Goal: Task Accomplishment & Management: Complete application form

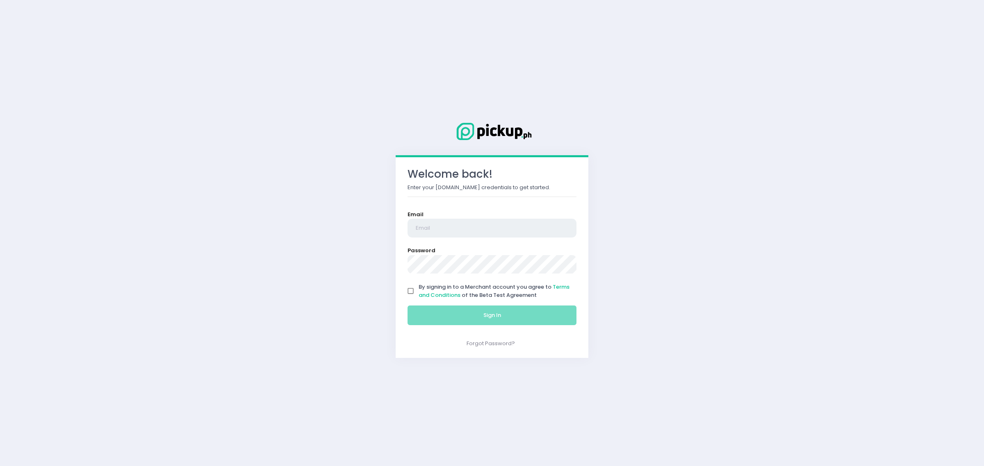
click at [481, 236] on input "email" at bounding box center [491, 228] width 169 height 19
type input "[EMAIL_ADDRESS][DOMAIN_NAME]"
click at [482, 275] on form "Email [EMAIL_ADDRESS][DOMAIN_NAME] Password By signing in to a Merchant account…" at bounding box center [491, 270] width 169 height 119
click at [403, 284] on input "By signing in to a Merchant account you agree to Terms and Conditions of the Be…" at bounding box center [411, 292] width 16 height 16
checkbox input "true"
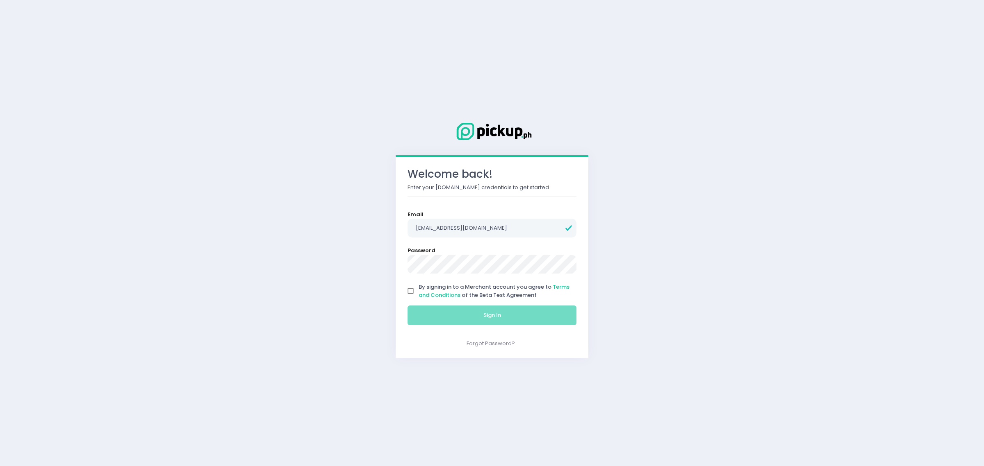
click at [407, 306] on button "Sign In" at bounding box center [491, 316] width 169 height 20
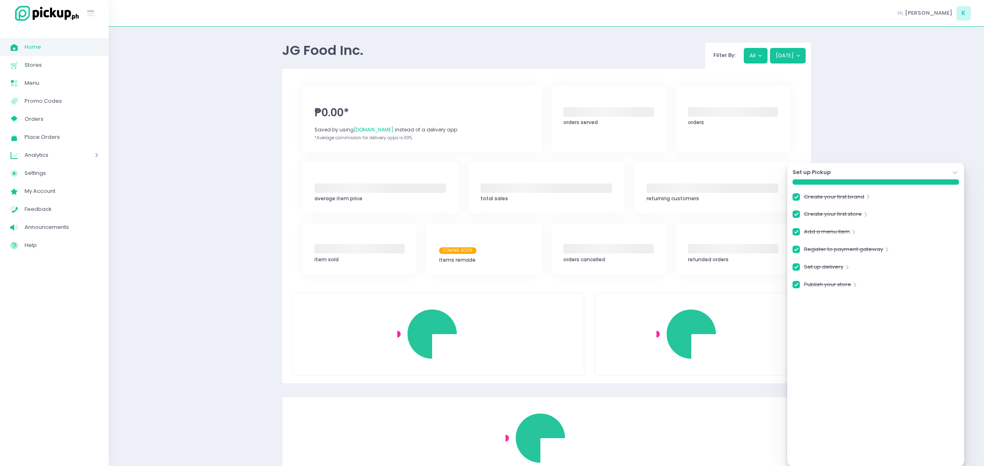
checkbox input "true"
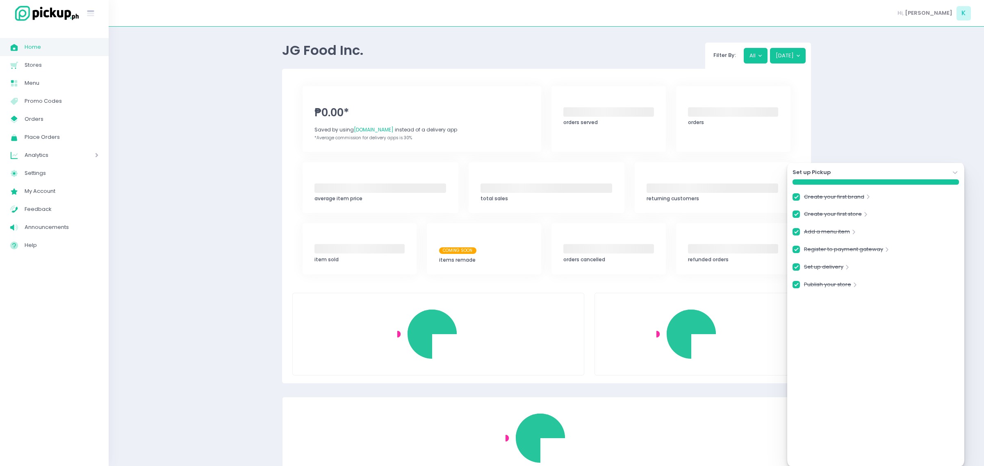
checkbox input "true"
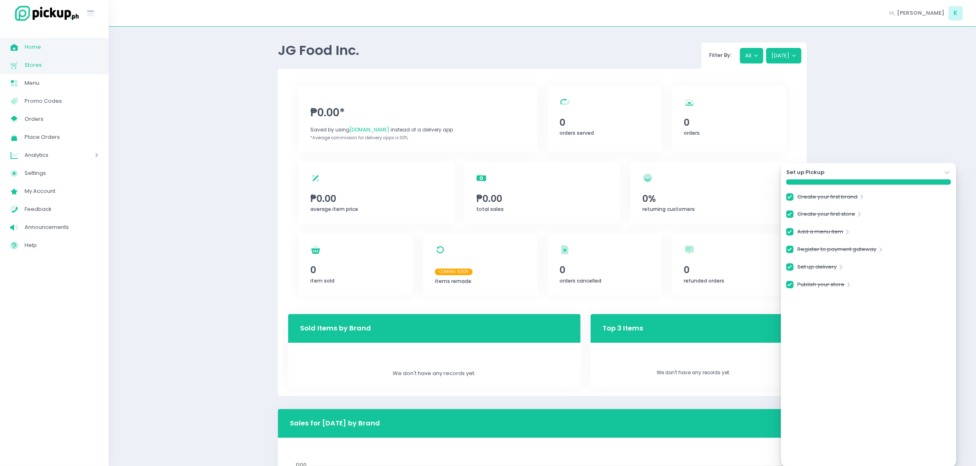
click at [32, 65] on span "Stores" at bounding box center [62, 65] width 74 height 11
checkbox input "true"
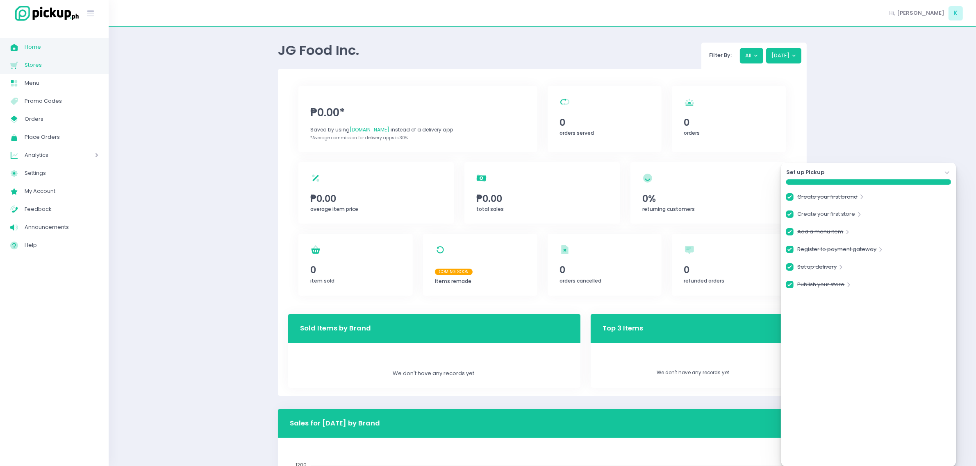
checkbox input "true"
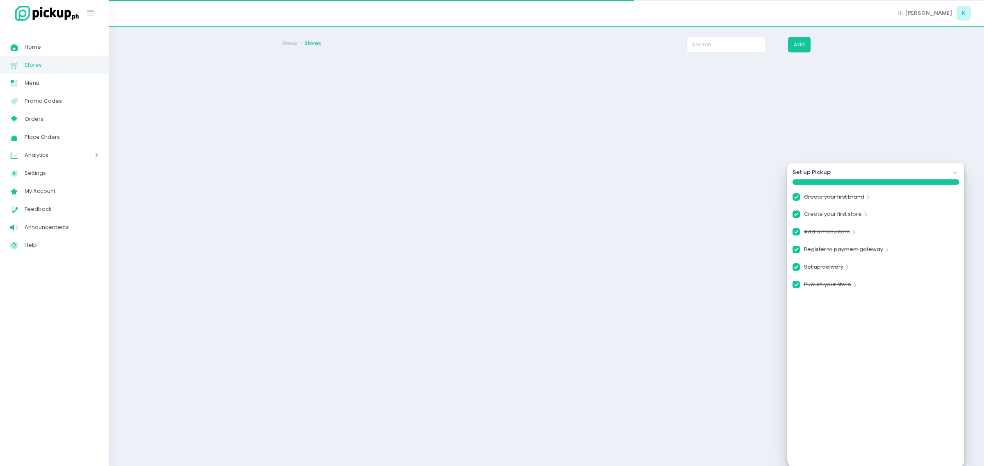
checkbox input "true"
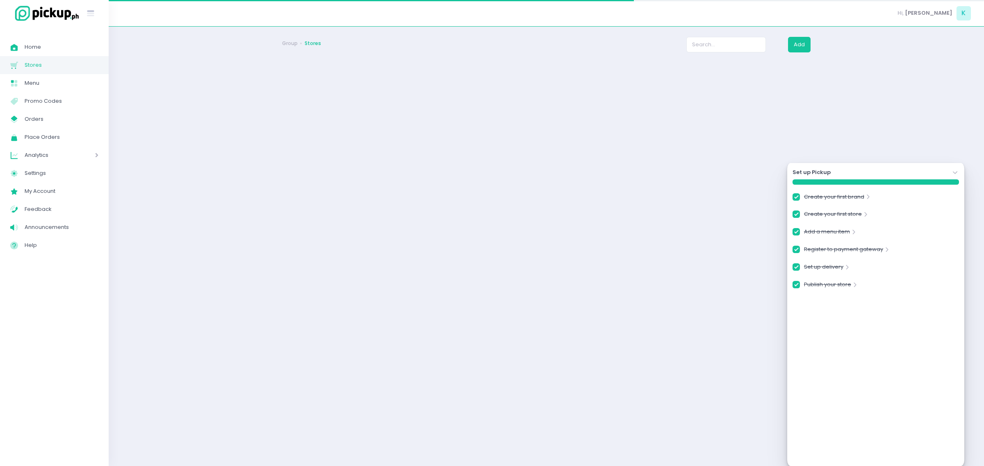
checkbox input "true"
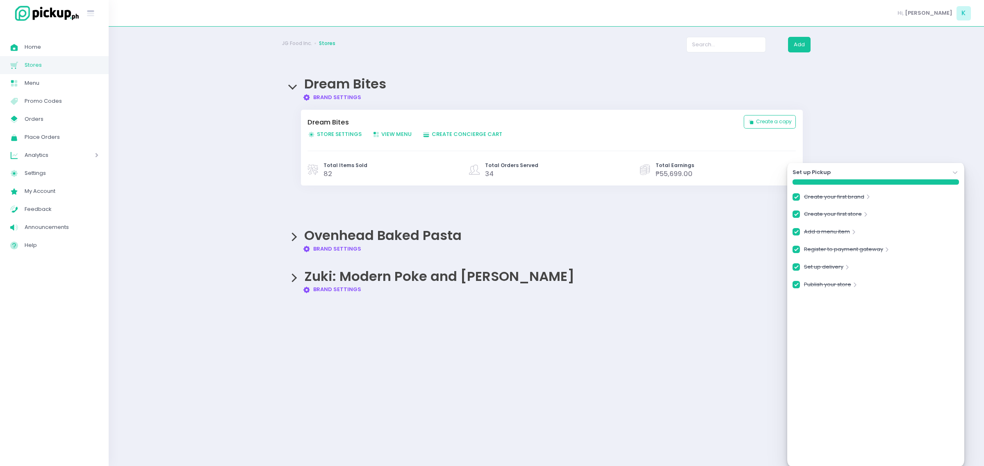
click at [291, 232] on div "Ovenhead Baked Pasta Brand Settings Created with Sketch. Brand Settings" at bounding box center [546, 236] width 529 height 33
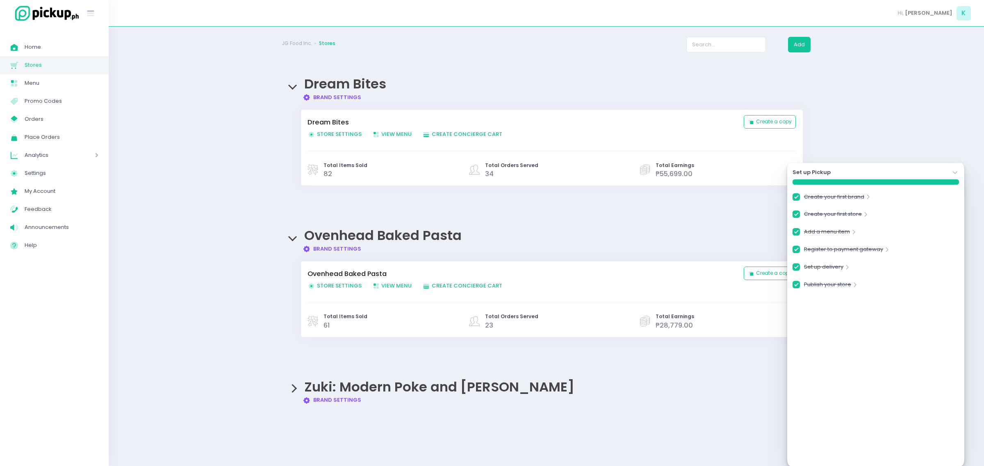
click at [331, 285] on span "Store Settings Created with Sketch. Store Settings" at bounding box center [334, 286] width 54 height 8
checkbox input "true"
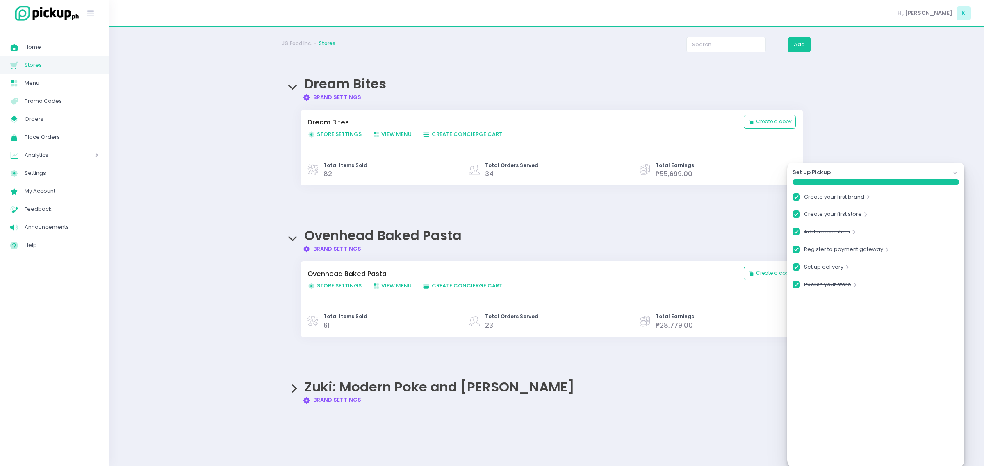
checkbox input "true"
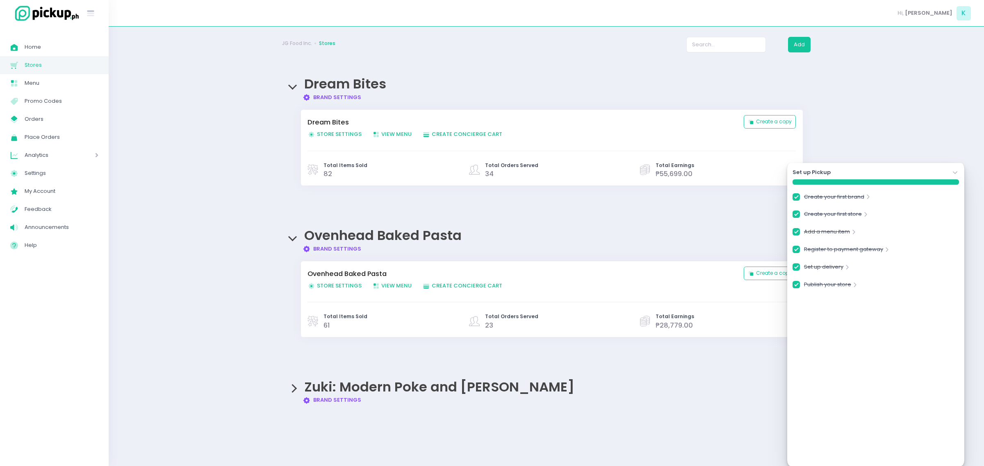
checkbox input "true"
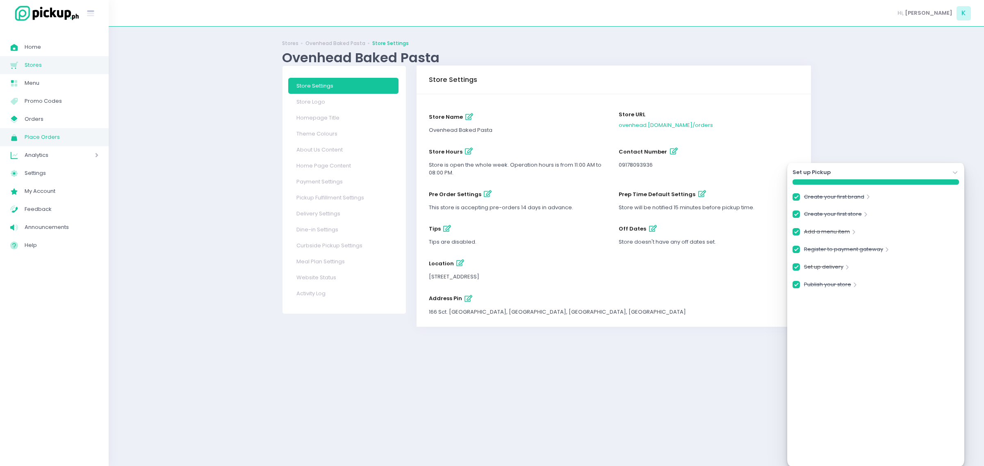
click at [68, 134] on span "Place Orders" at bounding box center [62, 137] width 74 height 11
checkbox input "true"
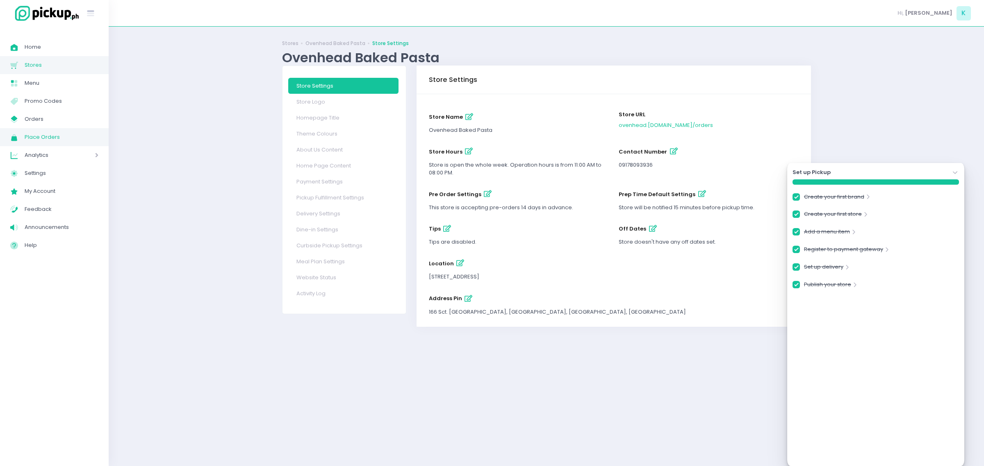
checkbox input "true"
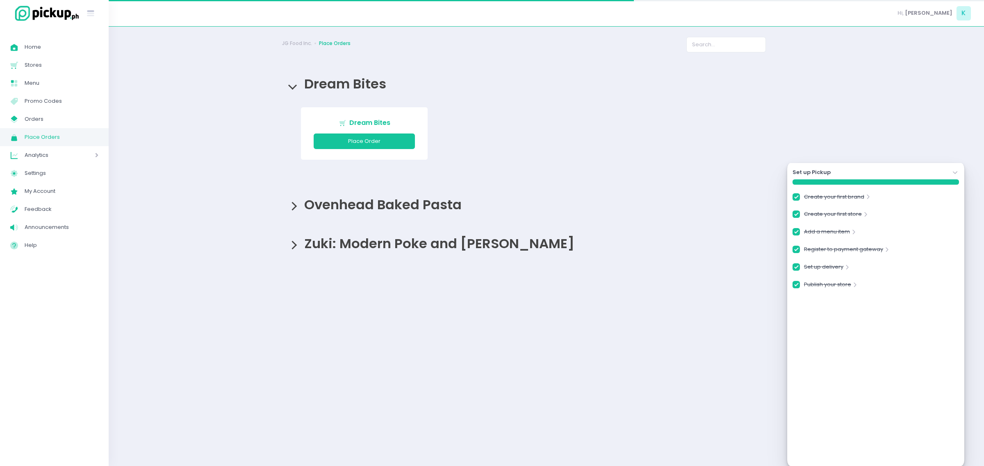
checkbox input "true"
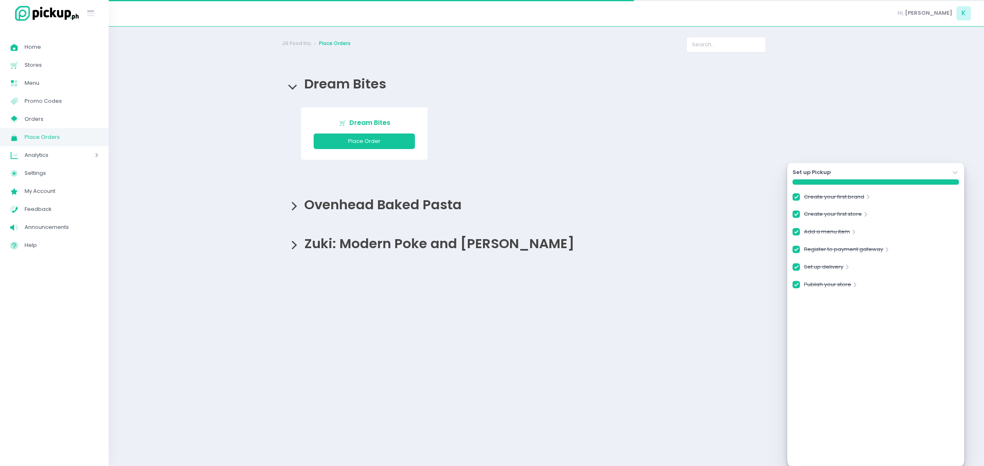
checkbox input "true"
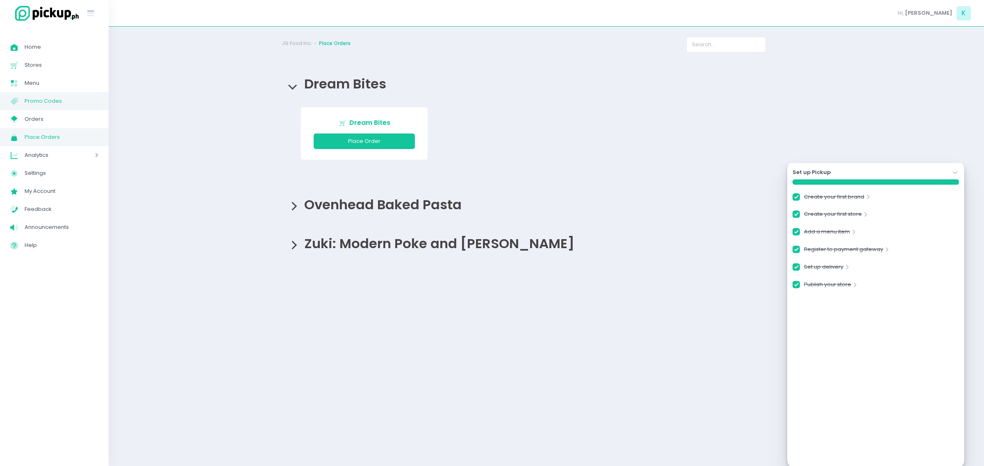
click at [60, 107] on link "Menu Created with Sketch. Promo Codes" at bounding box center [54, 101] width 109 height 18
checkbox input "true"
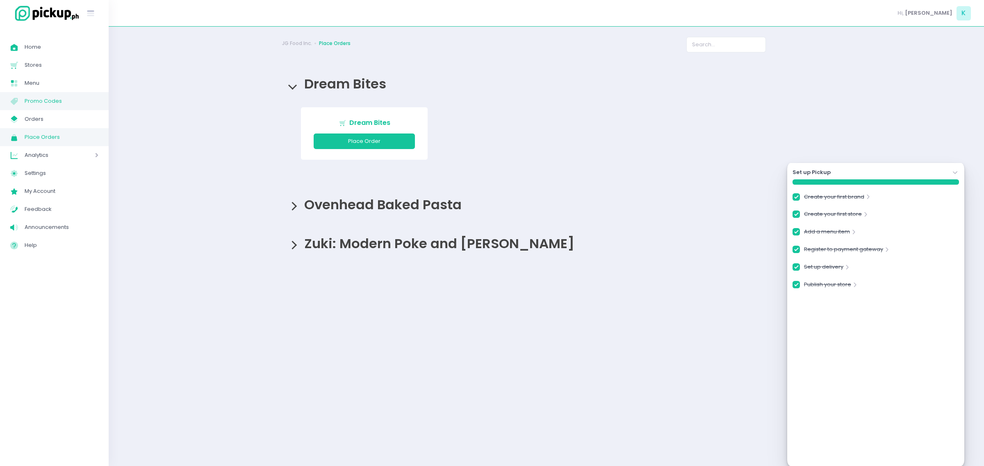
checkbox input "true"
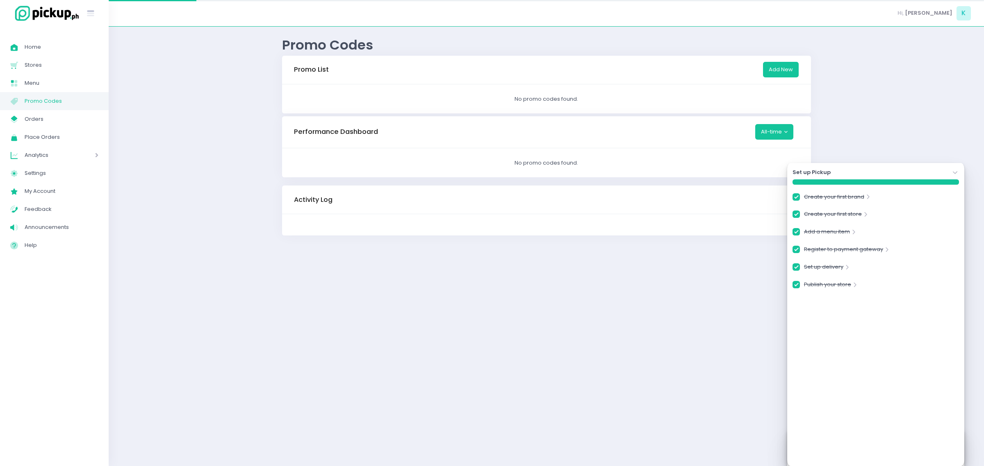
checkbox input "true"
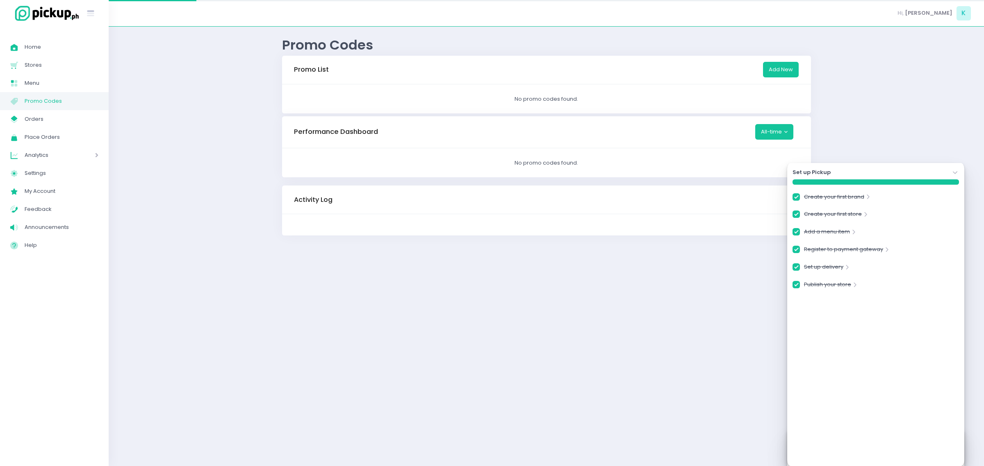
checkbox input "true"
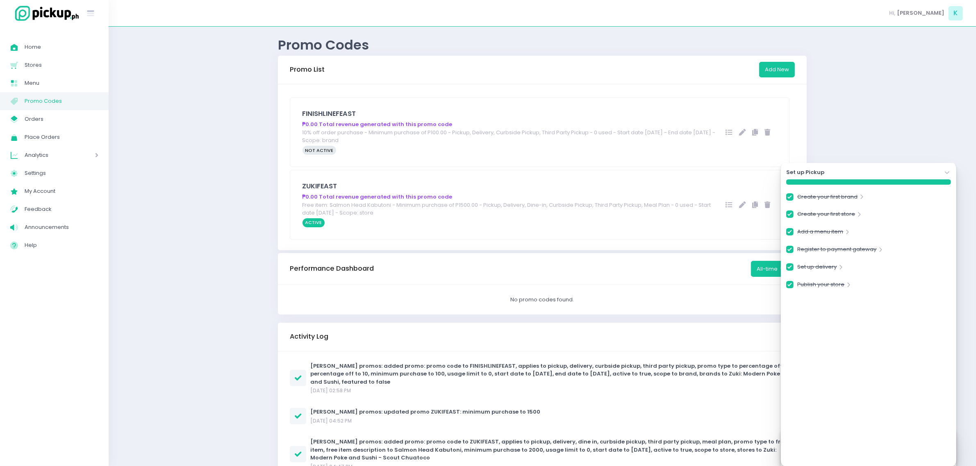
click at [944, 169] on icon "Stockholm-icons / Navigation / Angle-down Created with Sketch." at bounding box center [947, 173] width 8 height 8
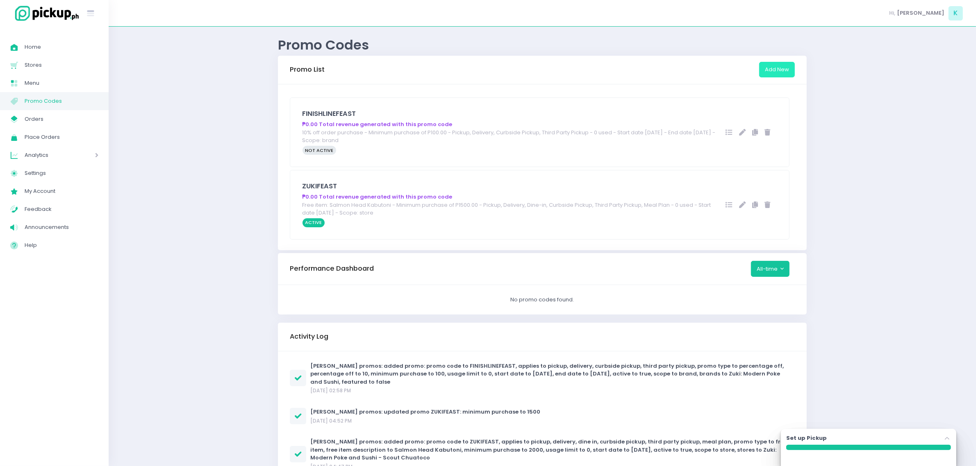
click at [759, 64] on button "Add New" at bounding box center [777, 70] width 36 height 16
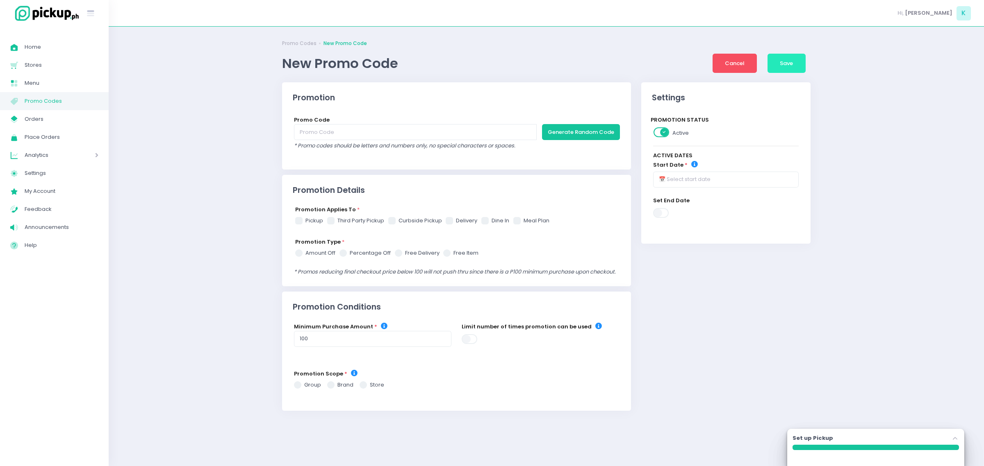
click at [778, 68] on button "Save" at bounding box center [786, 64] width 38 height 20
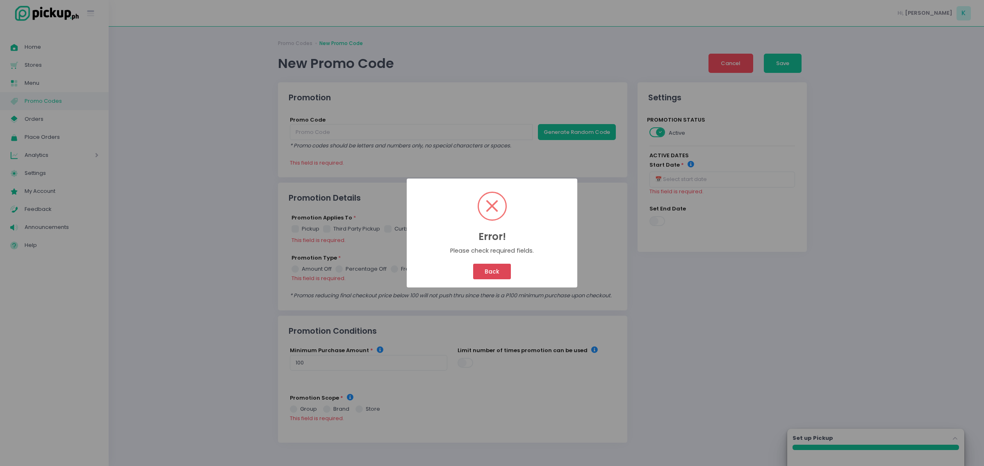
click at [492, 271] on button "Back" at bounding box center [491, 272] width 37 height 16
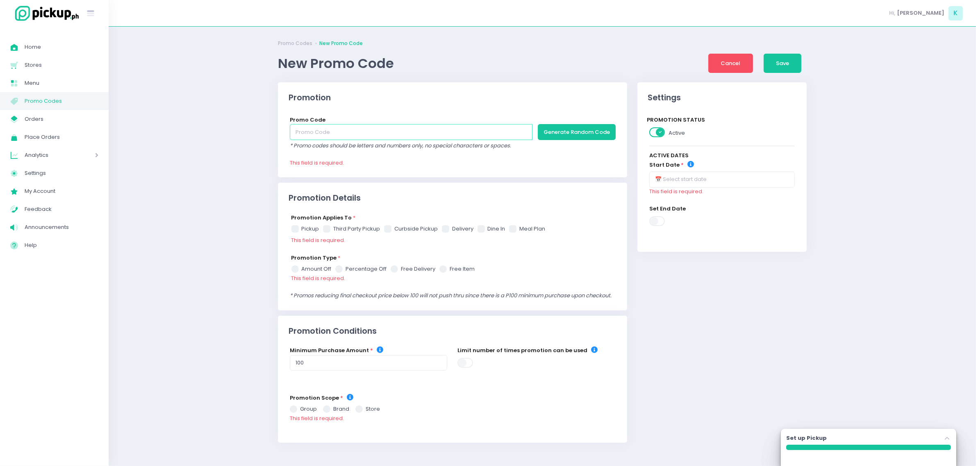
click at [341, 132] on input "text" at bounding box center [411, 132] width 243 height 16
type input "OVENHEAD10"
drag, startPoint x: 607, startPoint y: 239, endPoint x: 579, endPoint y: 238, distance: 27.9
click at [607, 239] on div "Promotion Applies To * pickup third party pickup curbside pickup delivery dine …" at bounding box center [455, 234] width 329 height 40
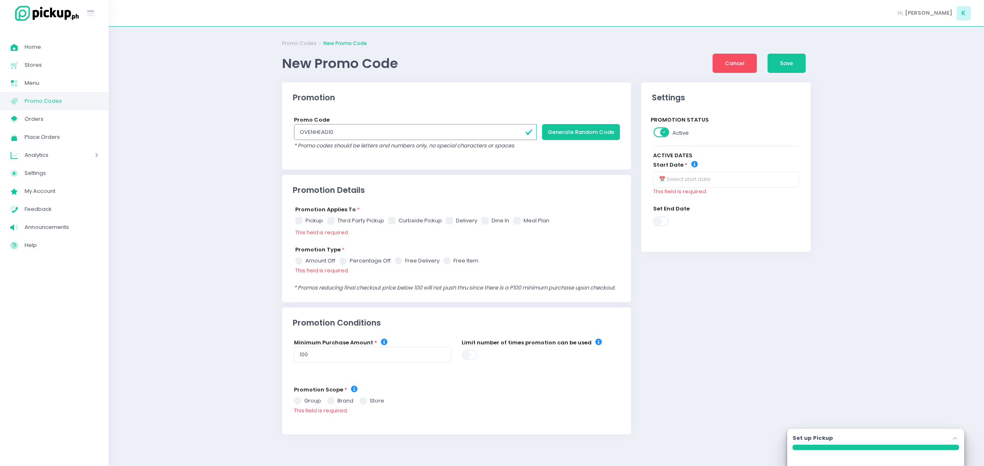
click at [300, 223] on span at bounding box center [298, 220] width 7 height 7
click at [305, 222] on input "pickup" at bounding box center [307, 219] width 5 height 5
checkbox input "true"
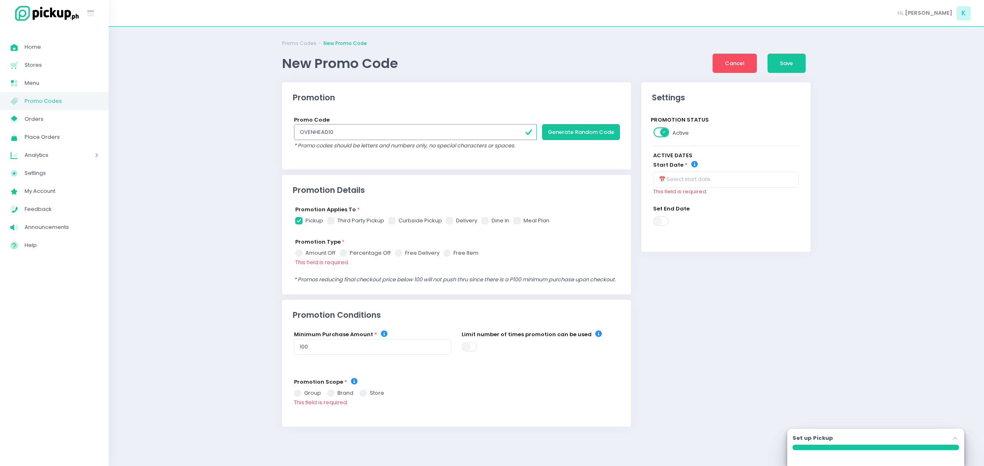
click at [391, 223] on span at bounding box center [391, 220] width 7 height 7
click at [398, 222] on input "curbside pickup" at bounding box center [400, 219] width 5 height 5
checkbox input "true"
click at [447, 224] on span at bounding box center [449, 220] width 7 height 7
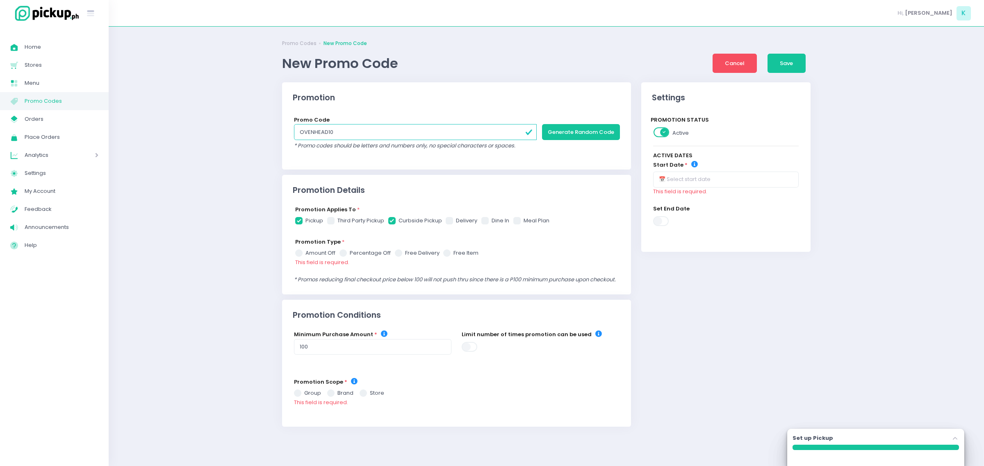
click at [456, 222] on input "delivery" at bounding box center [458, 219] width 5 height 5
checkbox input "true"
click at [347, 221] on label "third party pickup" at bounding box center [355, 221] width 57 height 8
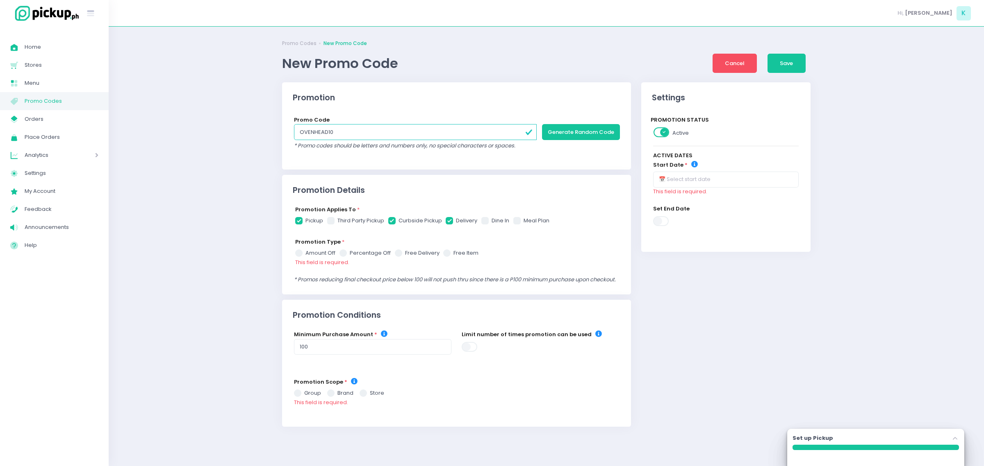
click at [343, 221] on input "third party pickup" at bounding box center [339, 219] width 5 height 5
checkbox input "true"
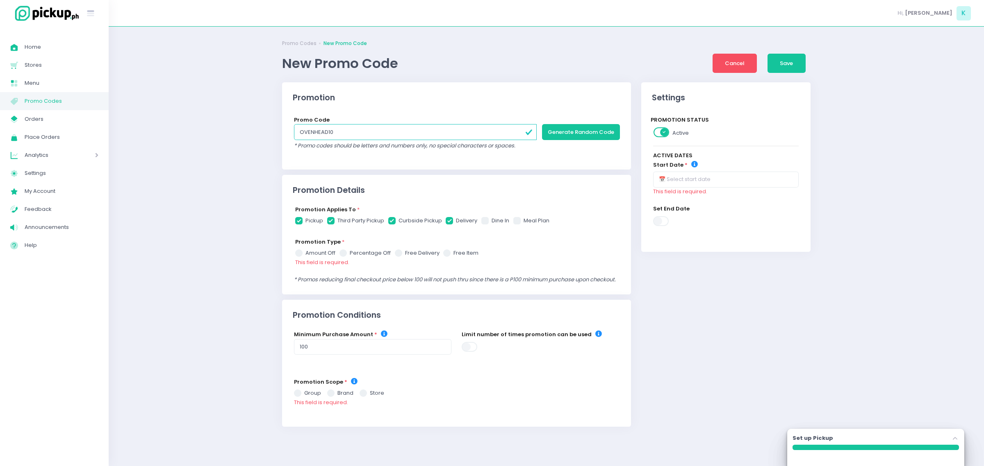
click at [364, 251] on label "percentage off" at bounding box center [364, 253] width 51 height 8
click at [355, 251] on input "percentage off" at bounding box center [352, 251] width 5 height 5
radio input "true"
checkbox input "true"
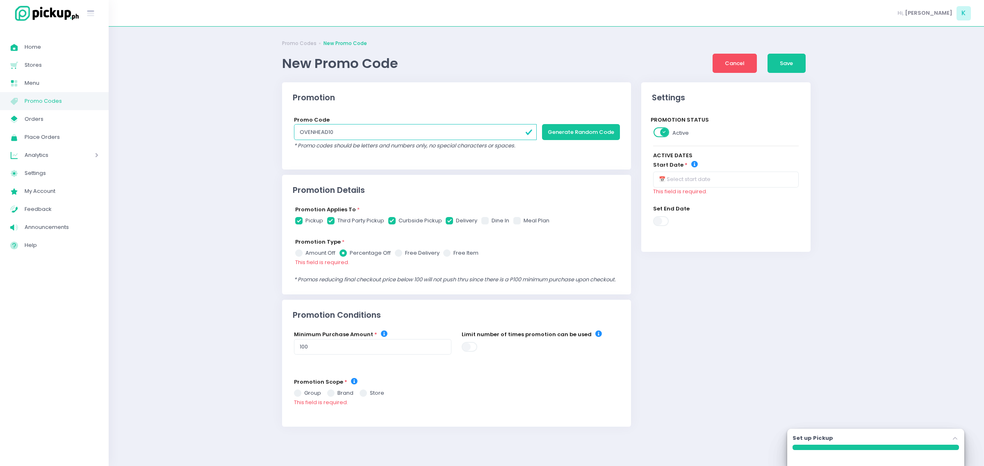
checkbox input "true"
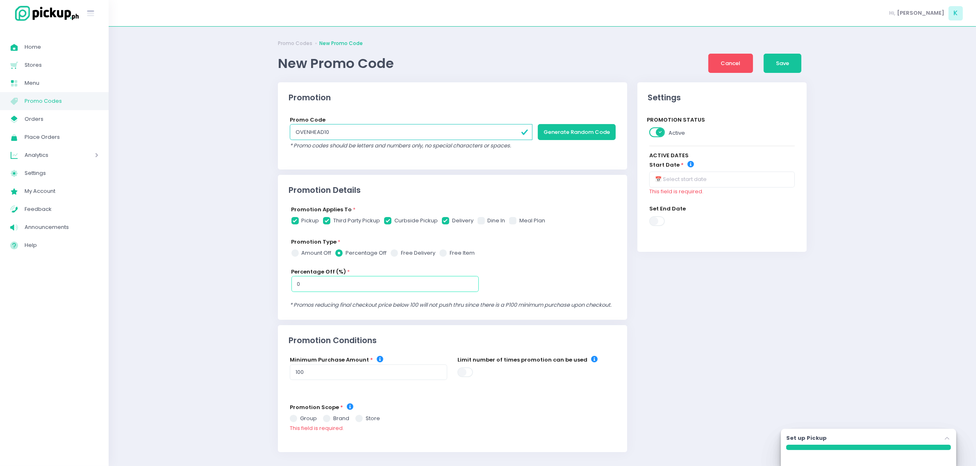
click at [375, 288] on input "0" at bounding box center [384, 284] width 187 height 16
checkbox input "true"
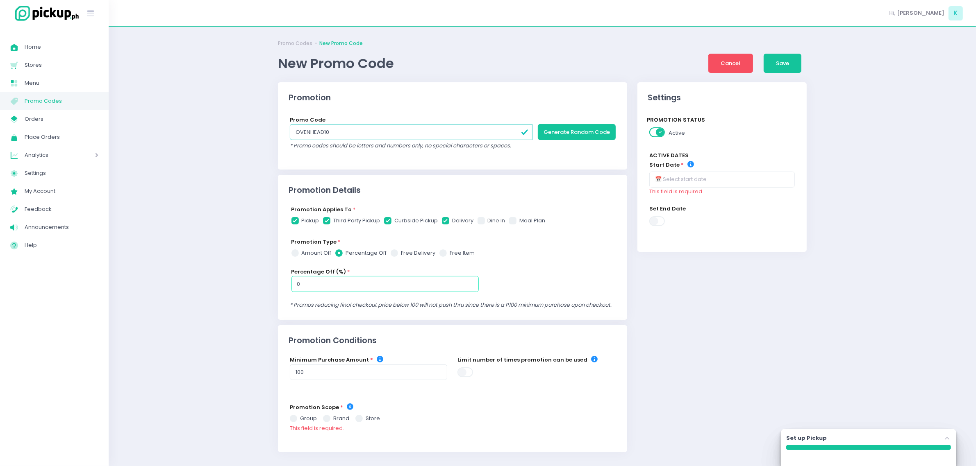
radio input "true"
type input "01"
checkbox input "true"
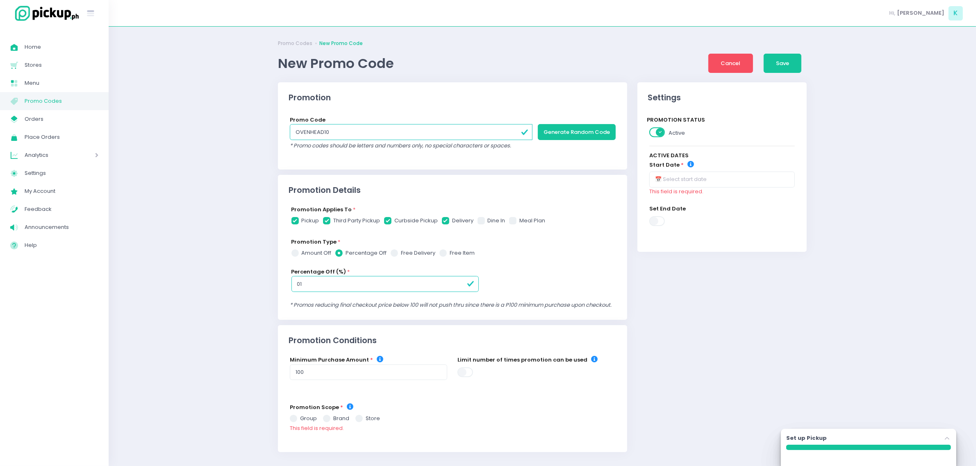
checkbox input "true"
radio input "true"
type input "010"
checkbox input "true"
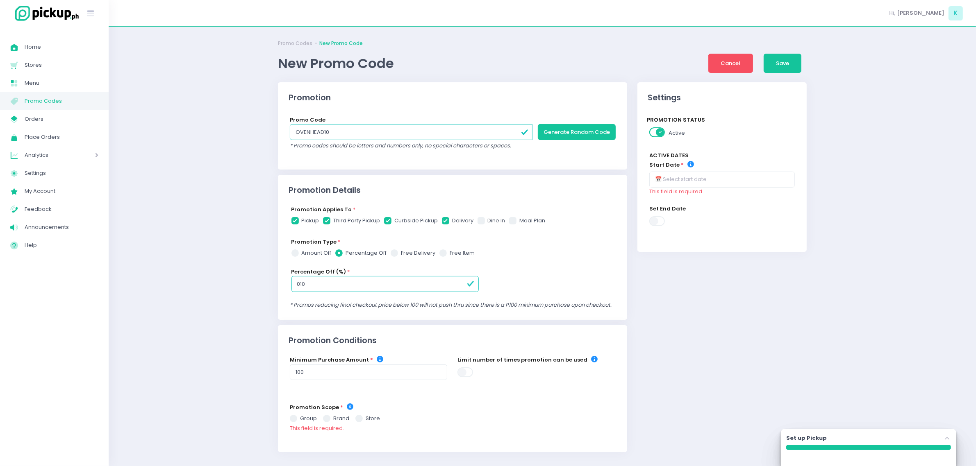
checkbox input "true"
radio input "true"
type input "01"
checkbox input "true"
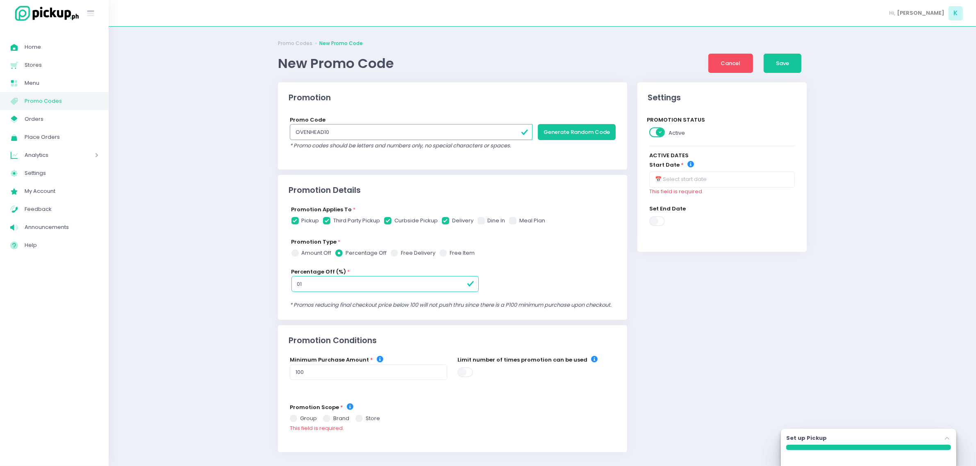
checkbox input "true"
radio input "true"
type input "0"
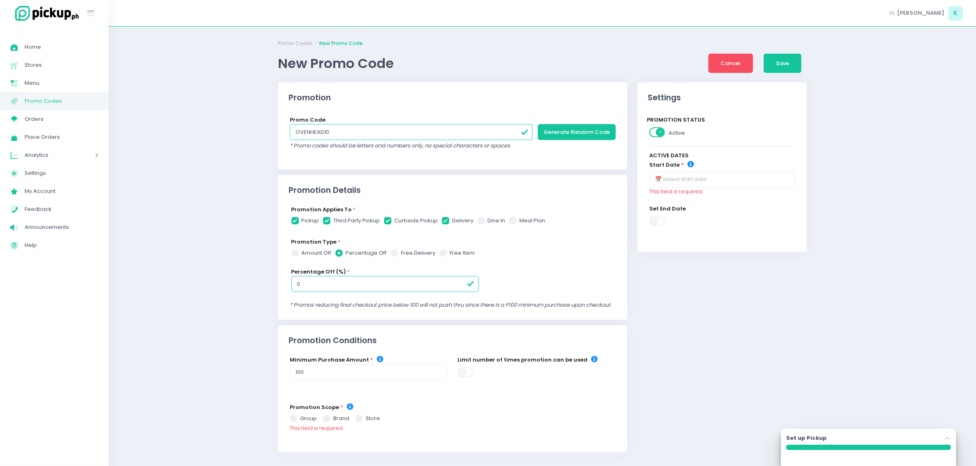
checkbox input "true"
radio input "true"
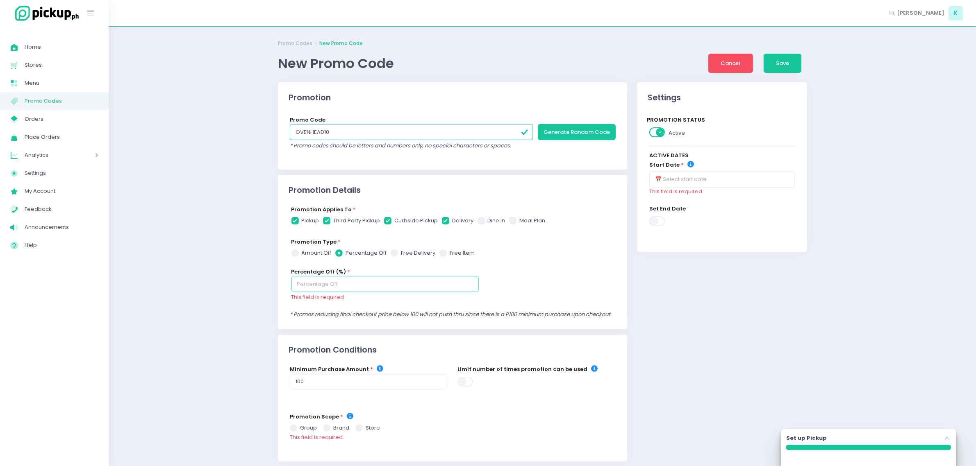
checkbox input "true"
radio input "true"
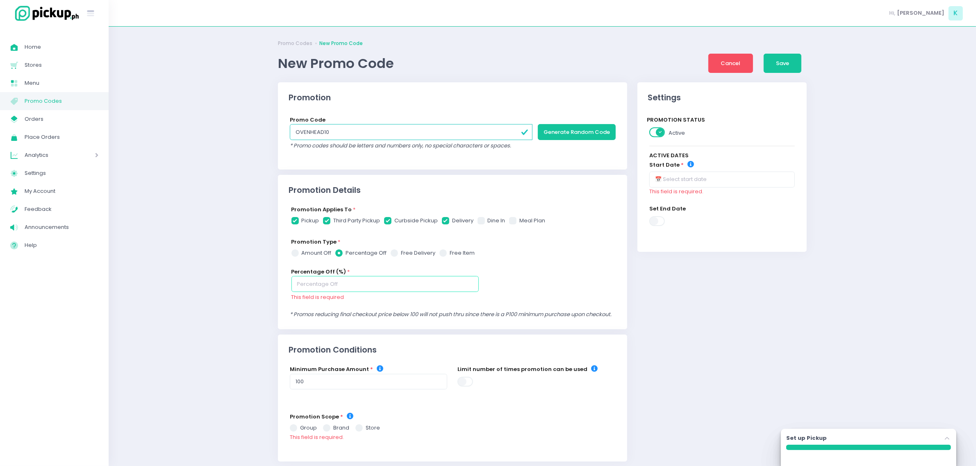
type input "1"
checkbox input "true"
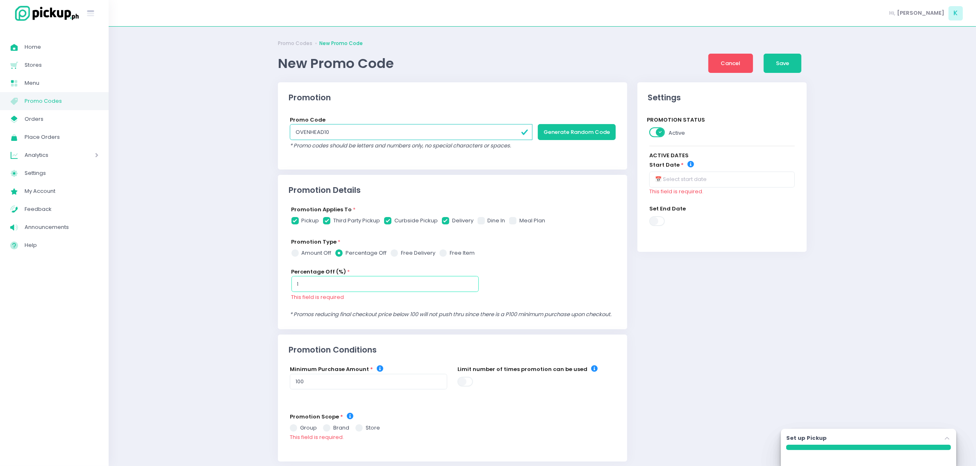
radio input "true"
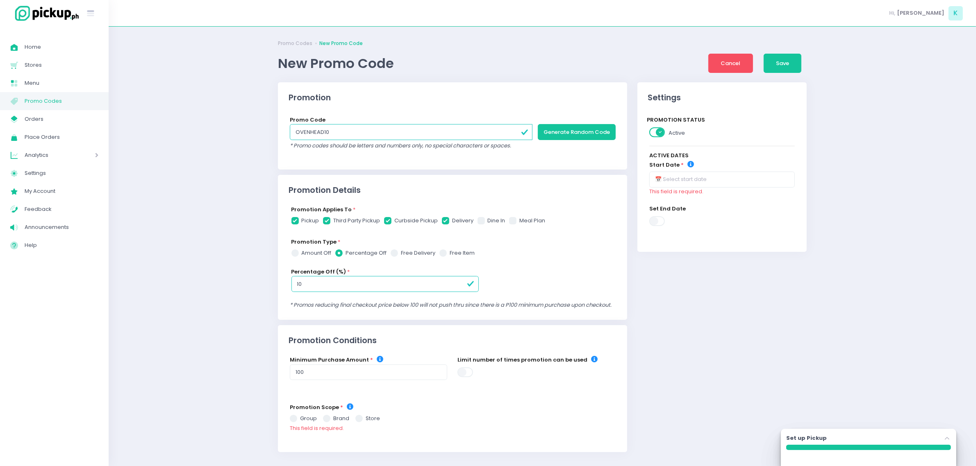
type input "10"
checkbox input "true"
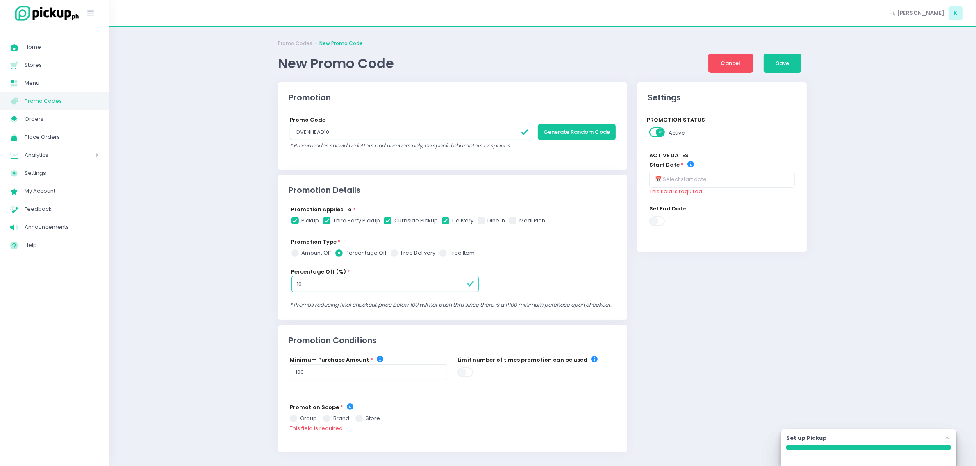
radio input "true"
click at [556, 298] on div "Promotion Type * amount off percentage off free delivery free item Percentage O…" at bounding box center [455, 270] width 329 height 64
checkbox input "true"
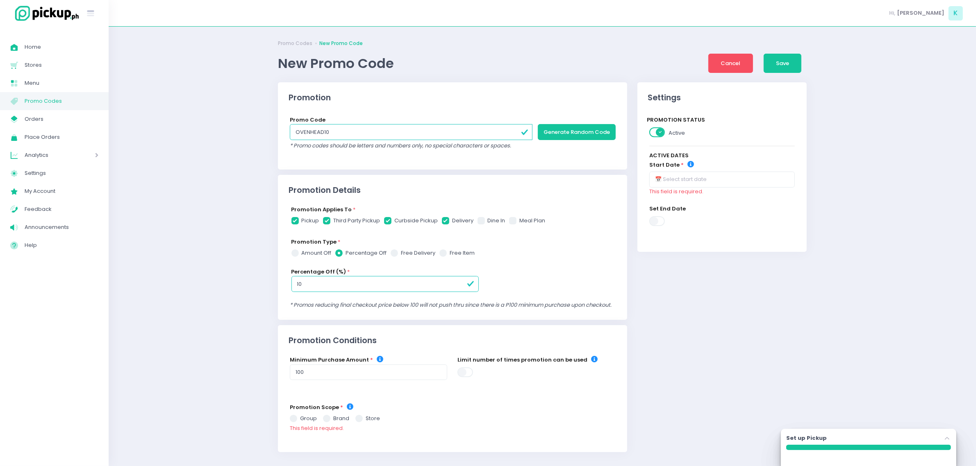
checkbox input "true"
radio input "true"
click at [610, 297] on div "Promotion Type * amount off percentage off free delivery free item Percentage O…" at bounding box center [455, 270] width 329 height 64
click at [714, 184] on input "text" at bounding box center [722, 180] width 146 height 16
click at [687, 218] on div "1" at bounding box center [689, 221] width 9 height 9
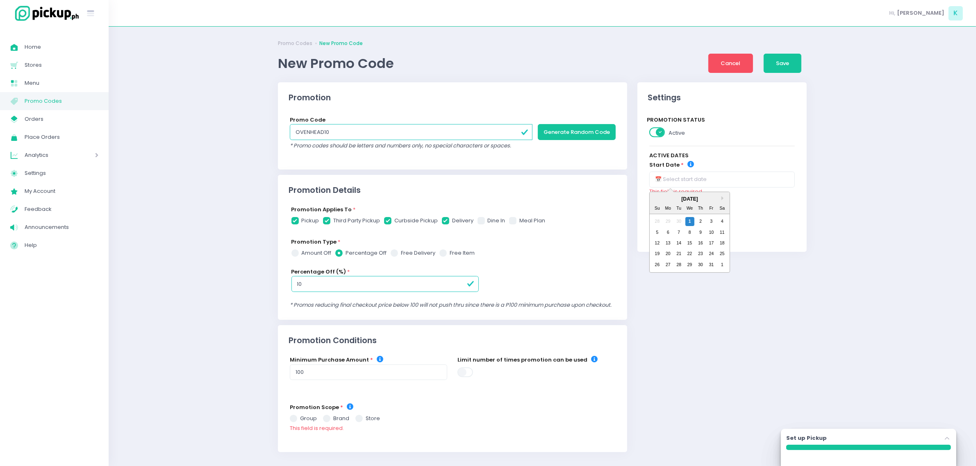
checkbox input "true"
radio input "true"
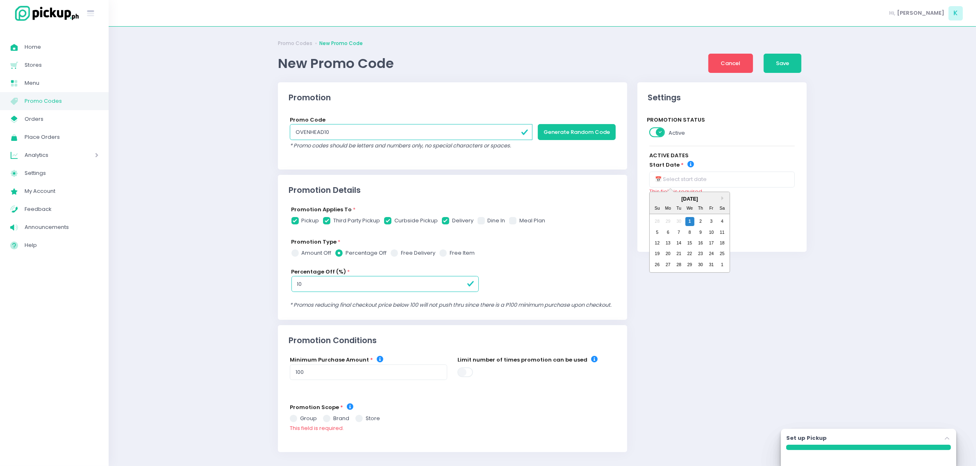
type input "[DATE]"
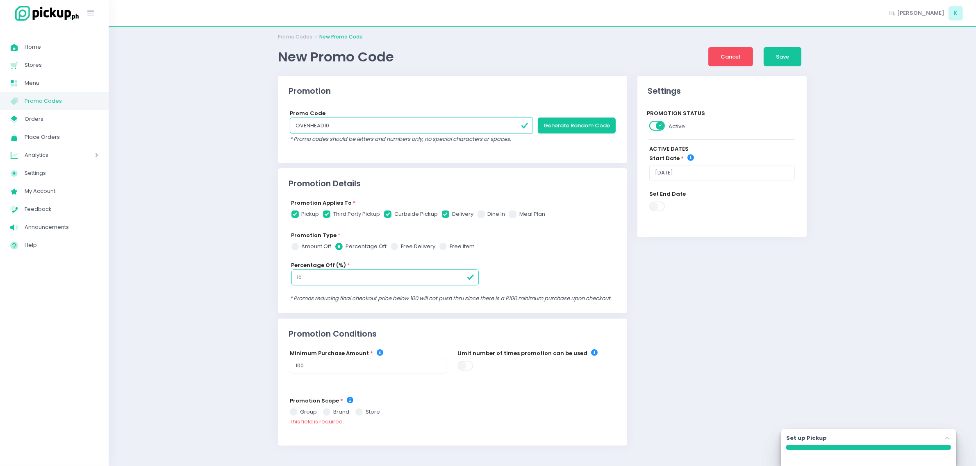
click at [360, 414] on span at bounding box center [358, 412] width 7 height 7
click at [366, 414] on input "store" at bounding box center [368, 410] width 5 height 5
radio input "true"
checkbox input "true"
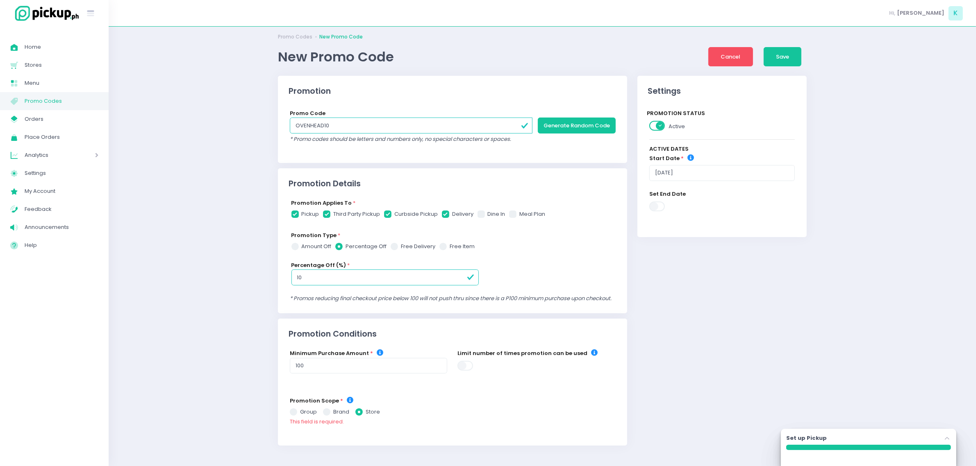
checkbox input "true"
radio input "true"
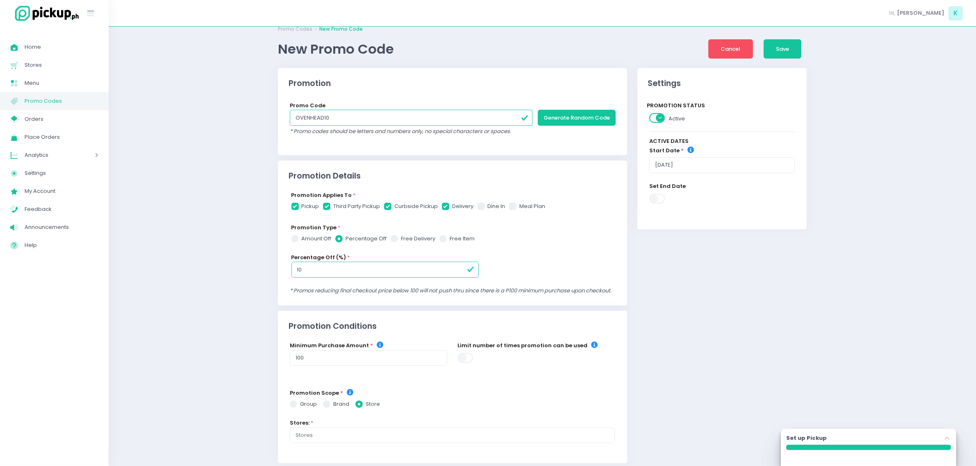
click at [359, 434] on div "Stores: *" at bounding box center [452, 431] width 325 height 24
click at [353, 440] on input "text" at bounding box center [453, 436] width 314 height 8
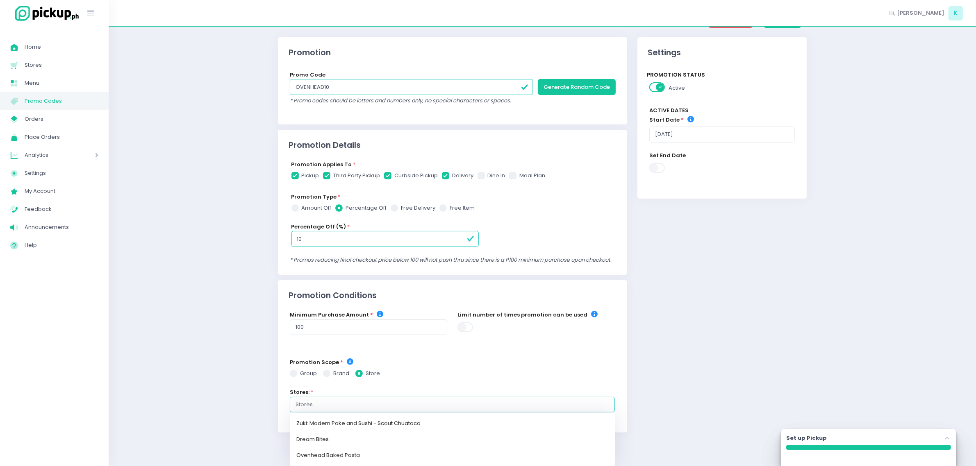
click at [356, 462] on link "Ovenhead Baked Pasta" at bounding box center [452, 456] width 325 height 16
checkbox input "true"
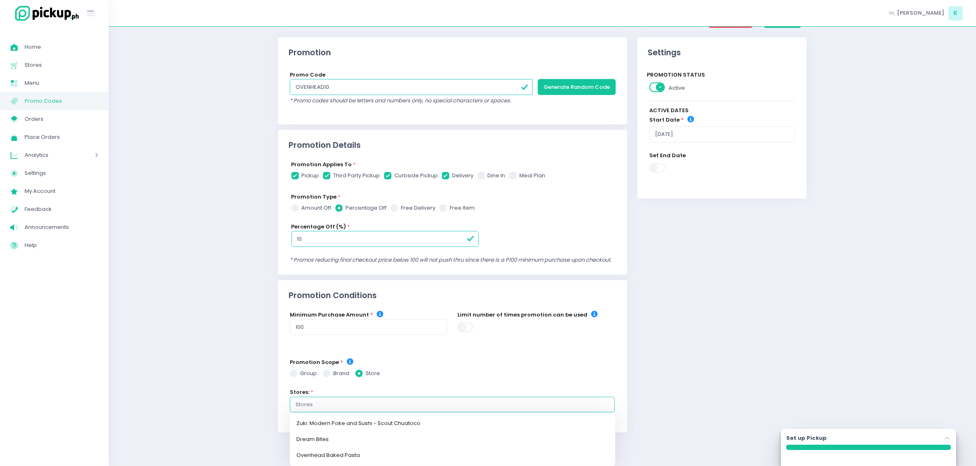
radio input "true"
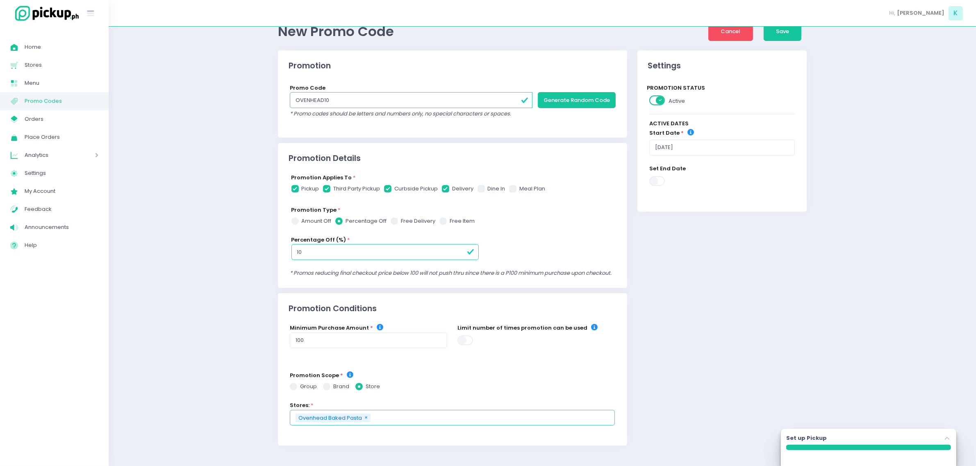
click at [370, 95] on input "OVENHEAD10" at bounding box center [411, 100] width 243 height 16
checkbox input "true"
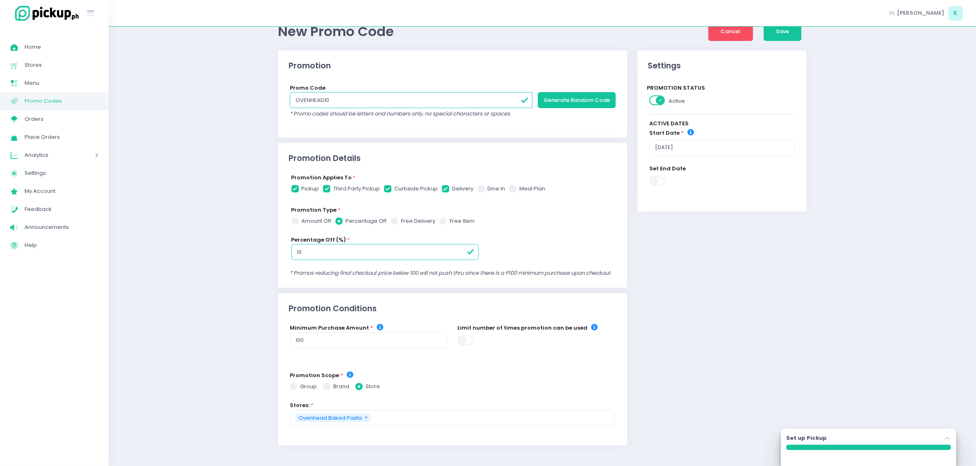
radio input "true"
click at [554, 143] on div "Promotion Details" at bounding box center [452, 153] width 349 height 20
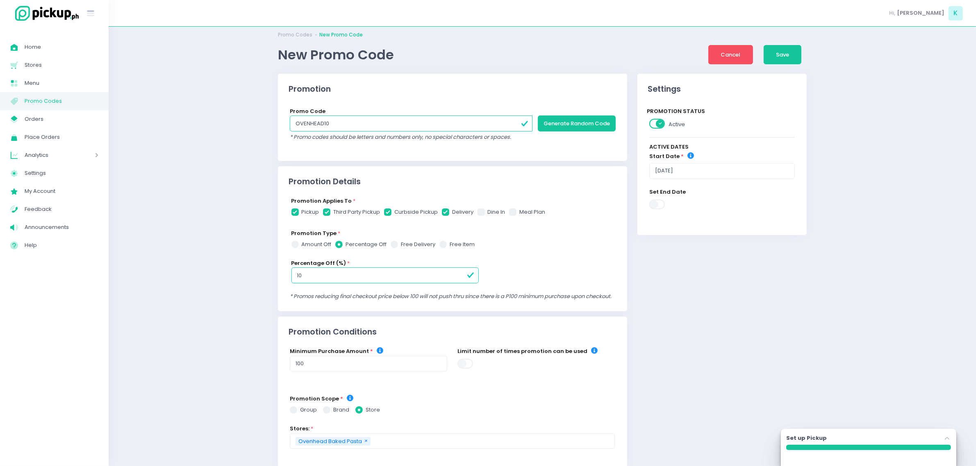
scroll to position [0, 0]
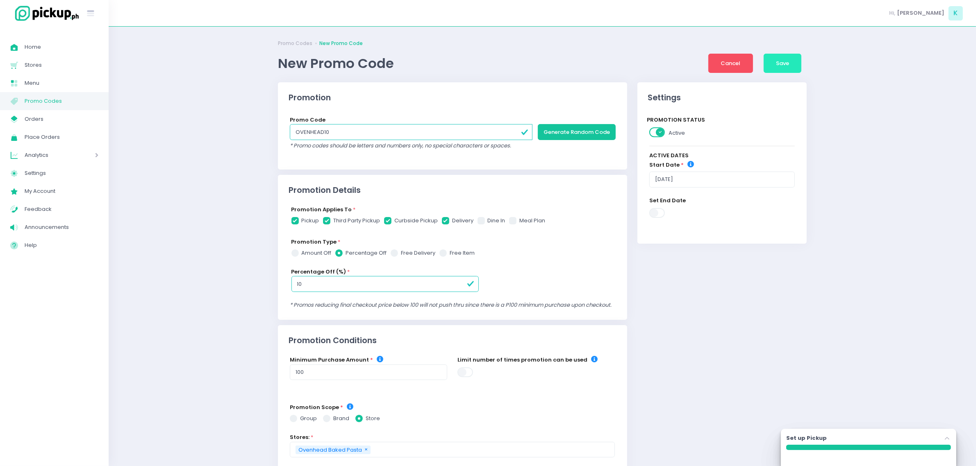
click at [785, 59] on button "Save" at bounding box center [783, 64] width 38 height 20
checkbox input "true"
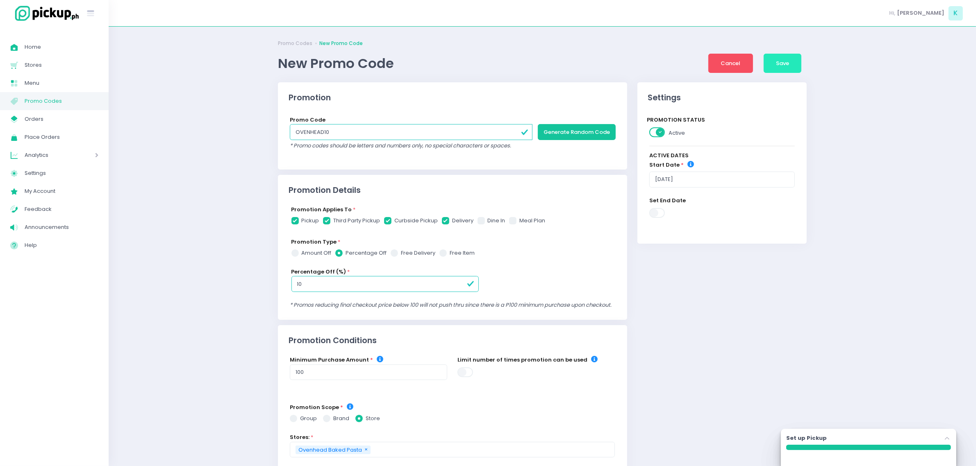
radio input "true"
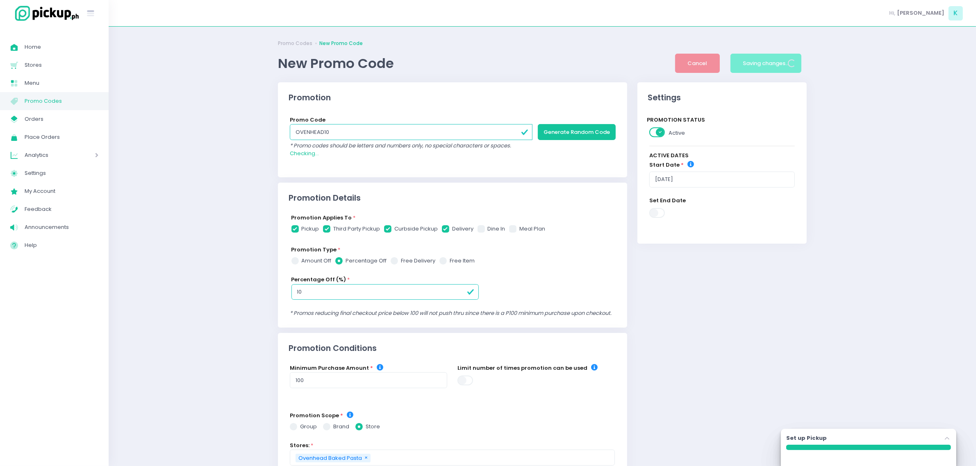
checkbox input "true"
radio input "true"
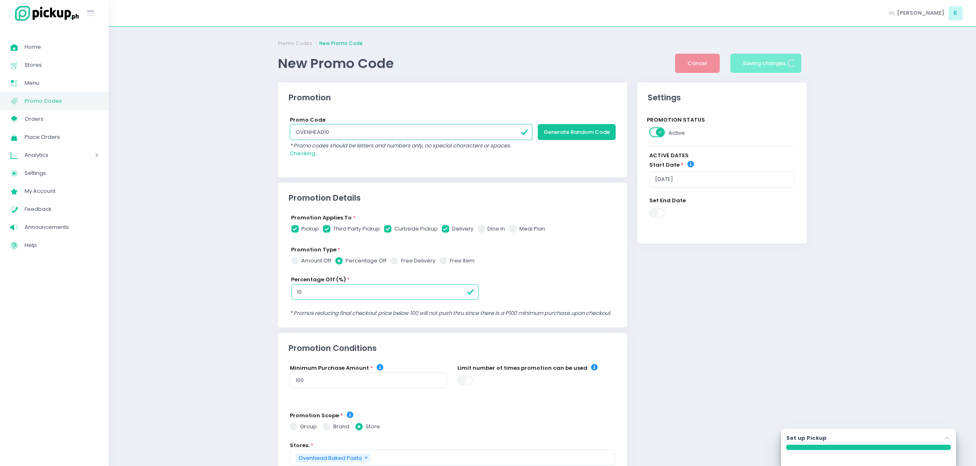
radio input "true"
checkbox input "true"
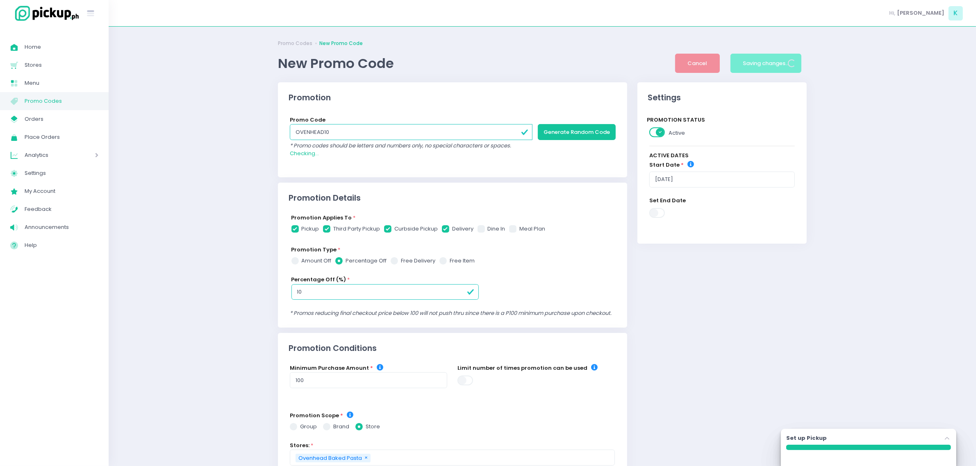
radio input "true"
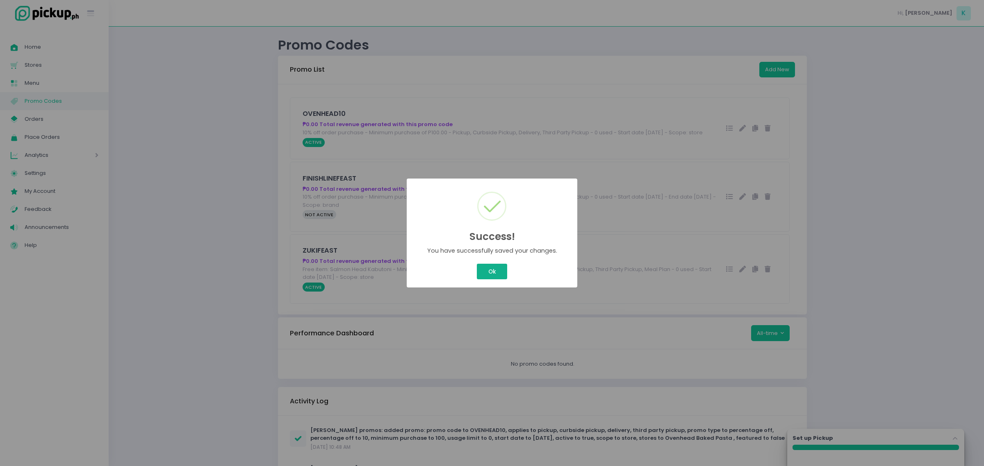
click at [496, 271] on button "Ok" at bounding box center [492, 272] width 30 height 16
